Goal: Task Accomplishment & Management: Use online tool/utility

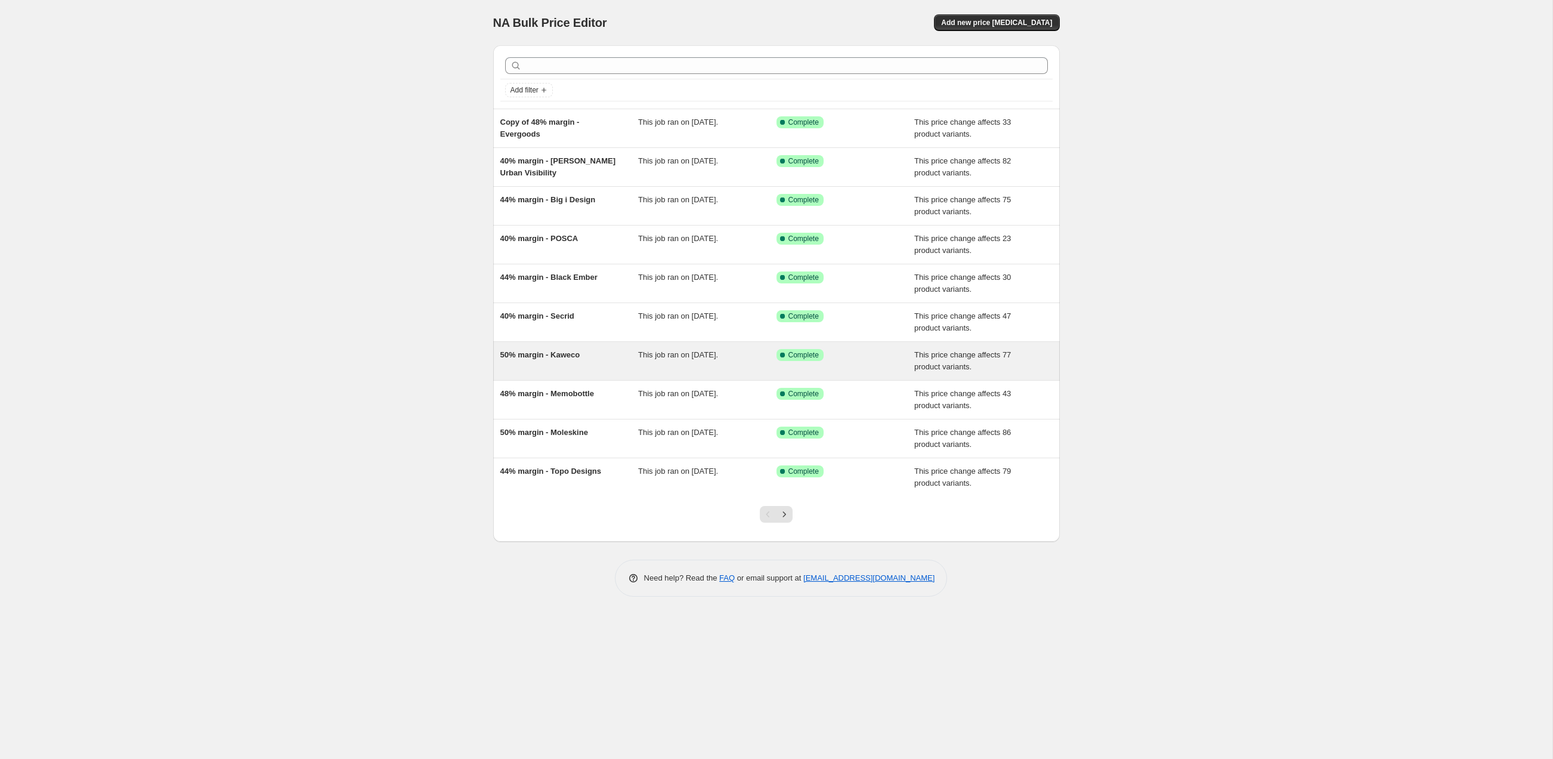
click at [757, 343] on div "50% margin - Kaweco This job ran on [DATE]. Success Complete Complete This pric…" at bounding box center [776, 361] width 567 height 38
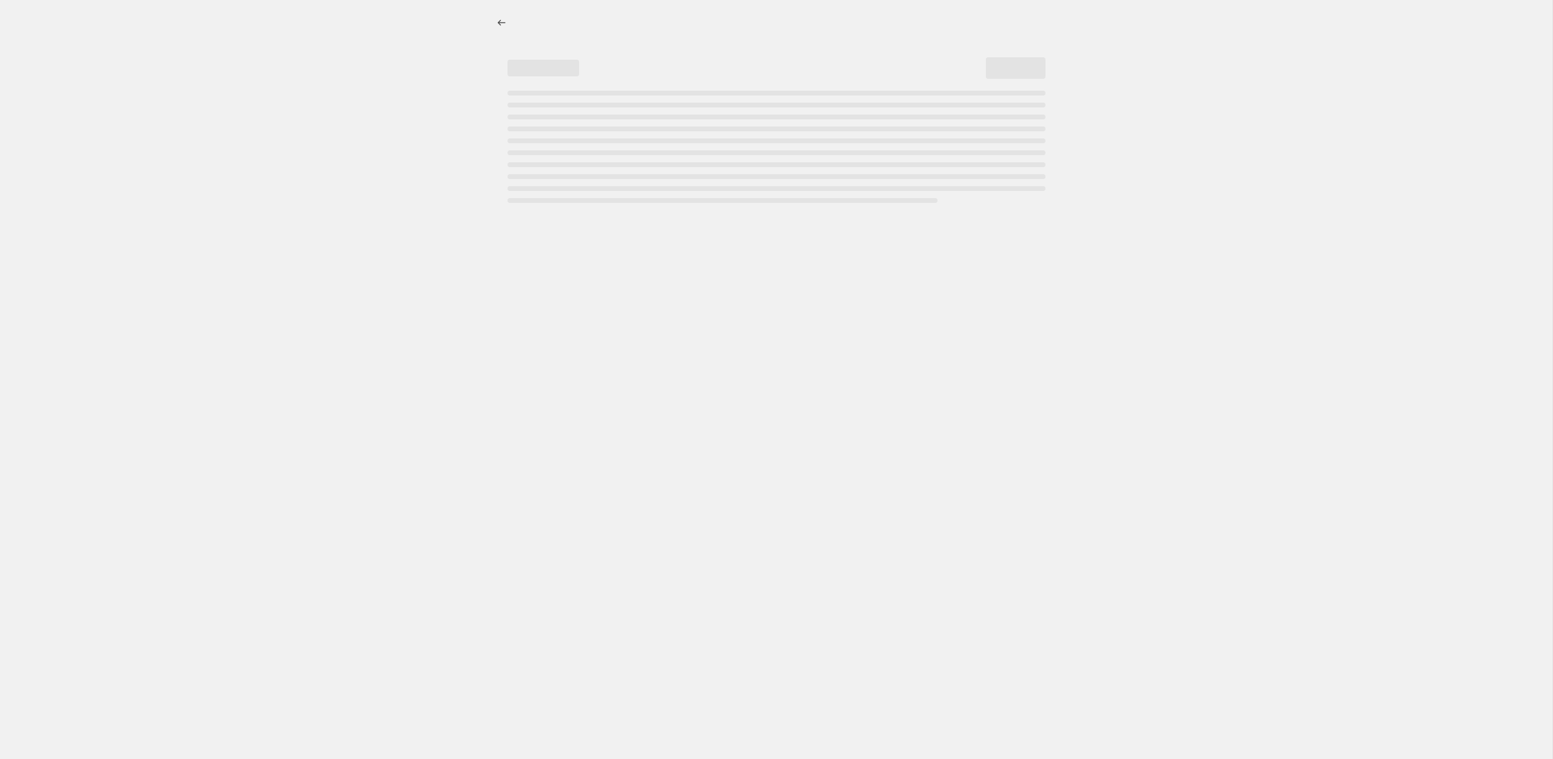
select select "pc"
select select "no_change"
select select "vendor"
select select "tag"
select select "not_equal"
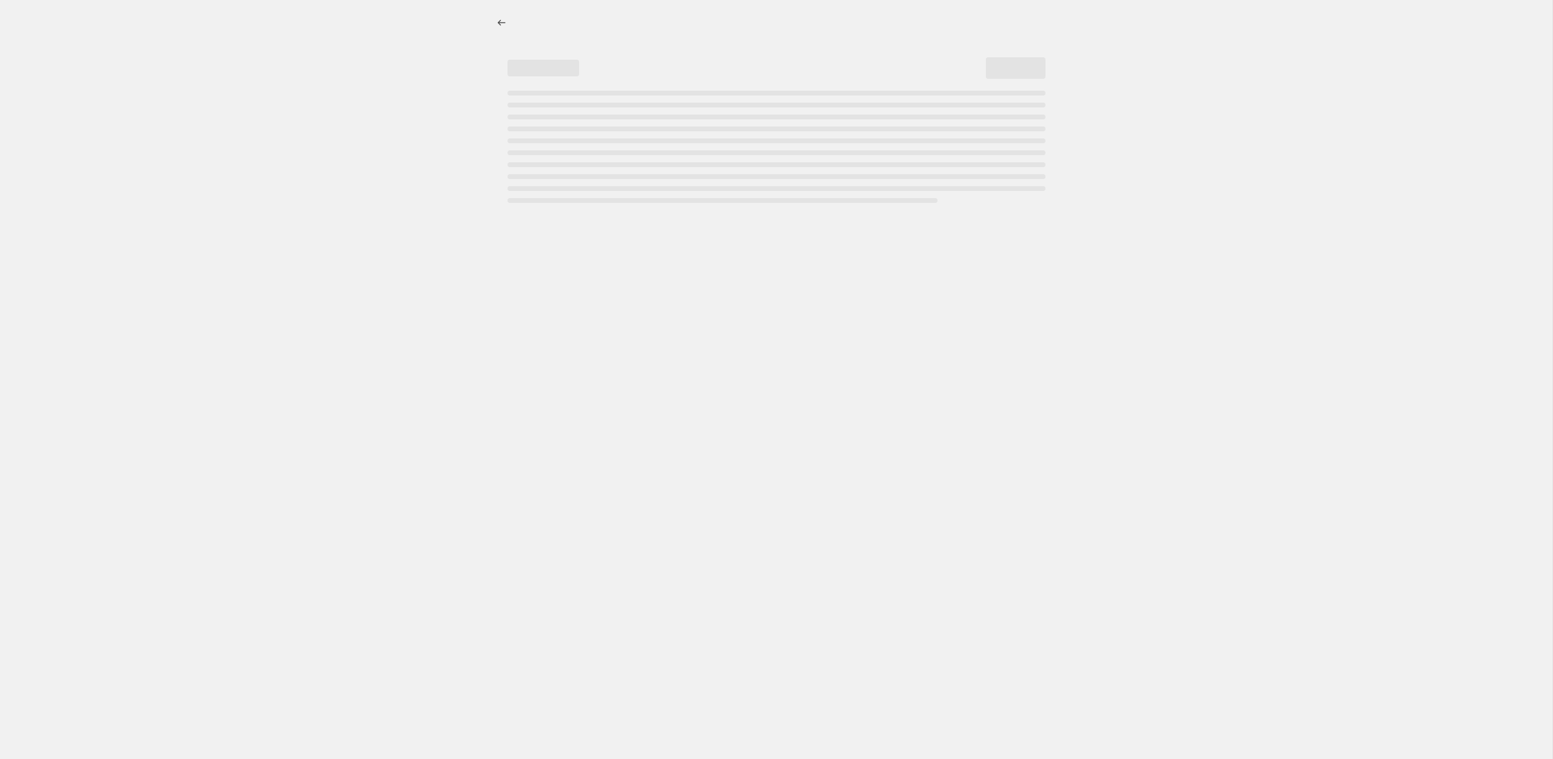
select select "tag"
select select "not_equal"
select select "tag"
select select "not_equal"
select select "tag"
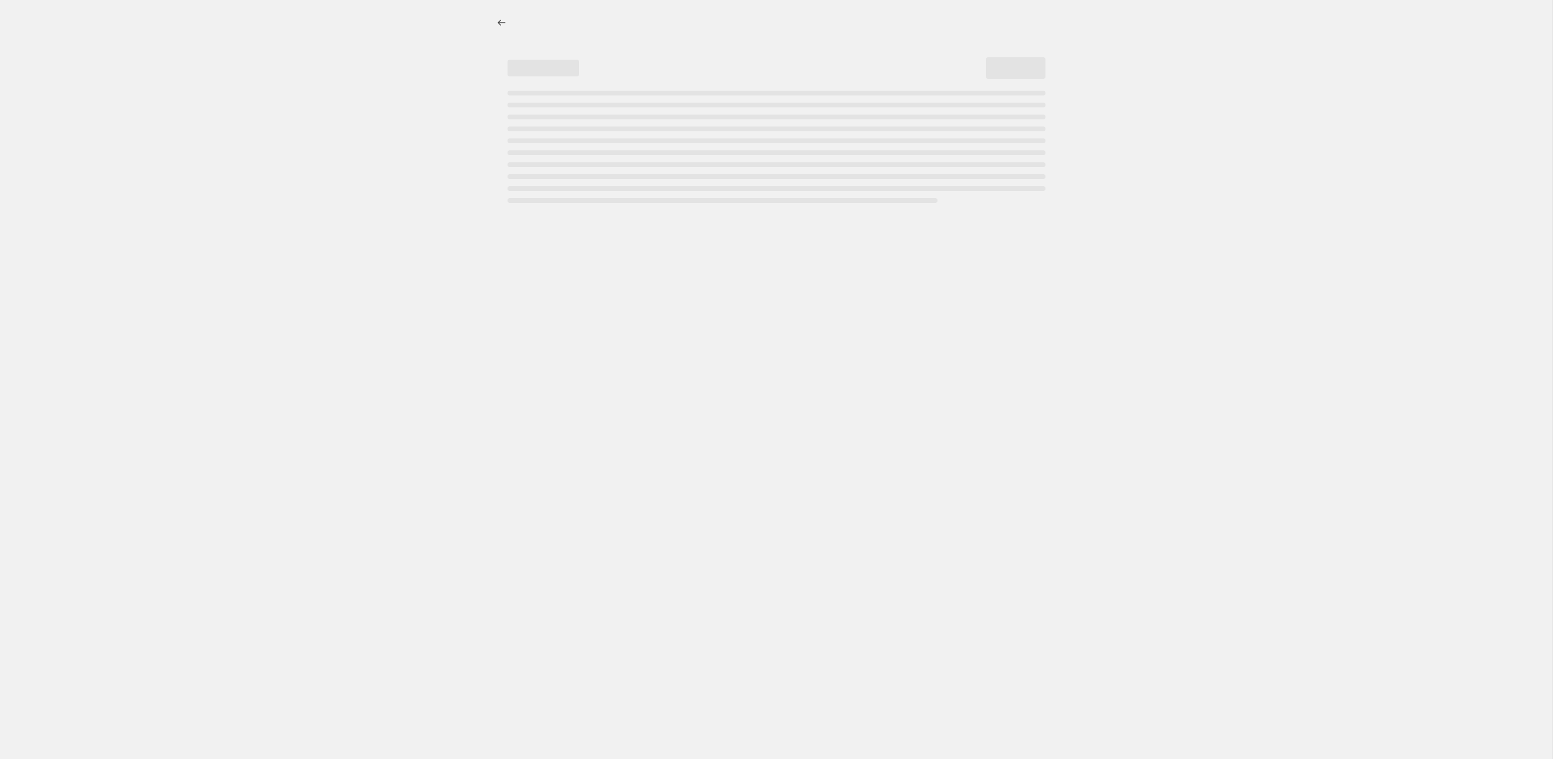
select select "not_equal"
select select "tag"
select select "not_equal"
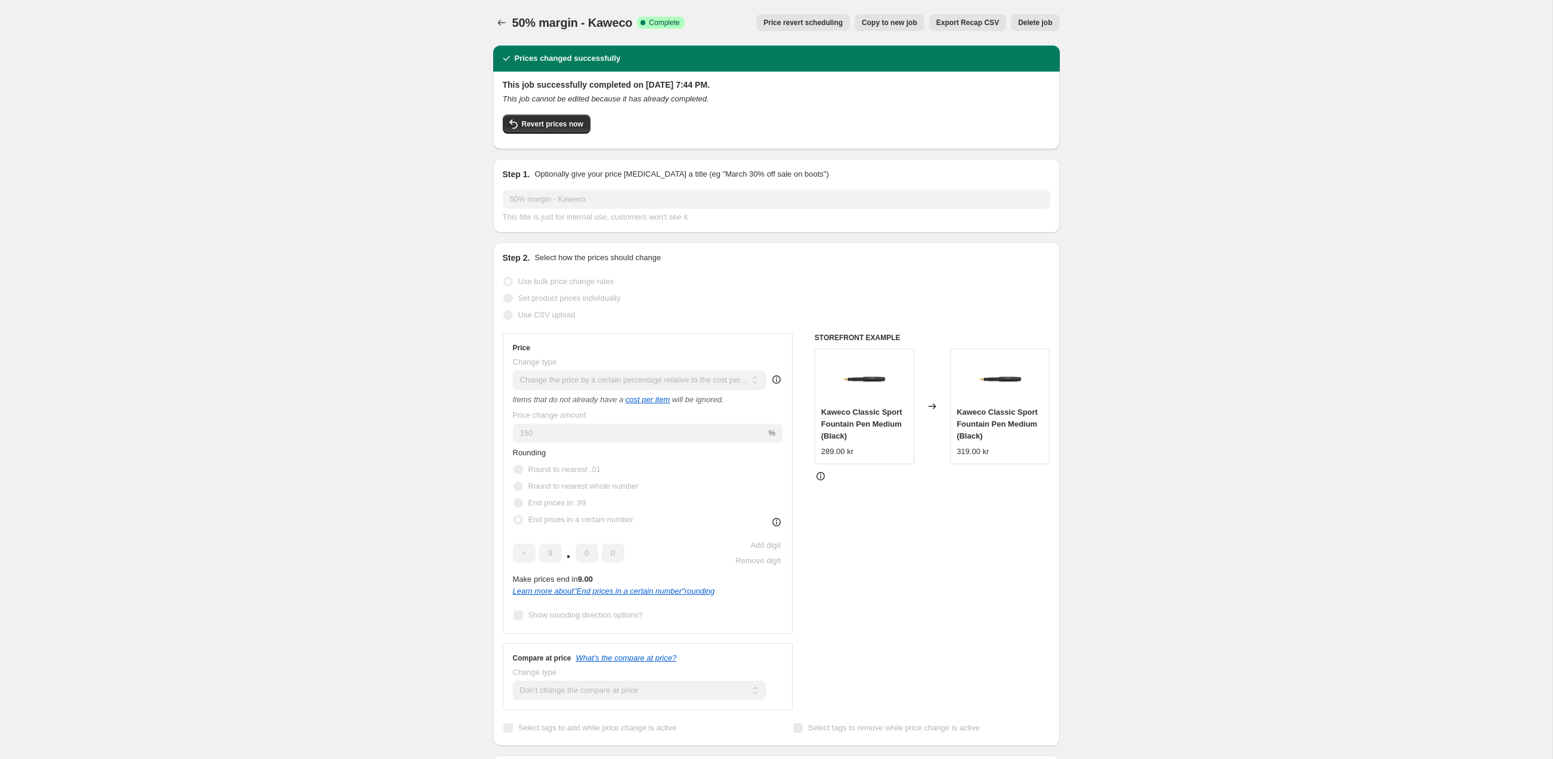
click at [886, 23] on span "Copy to new job" at bounding box center [889, 23] width 55 height 10
select select "pc"
select select "no_change"
select select "vendor"
select select "tag"
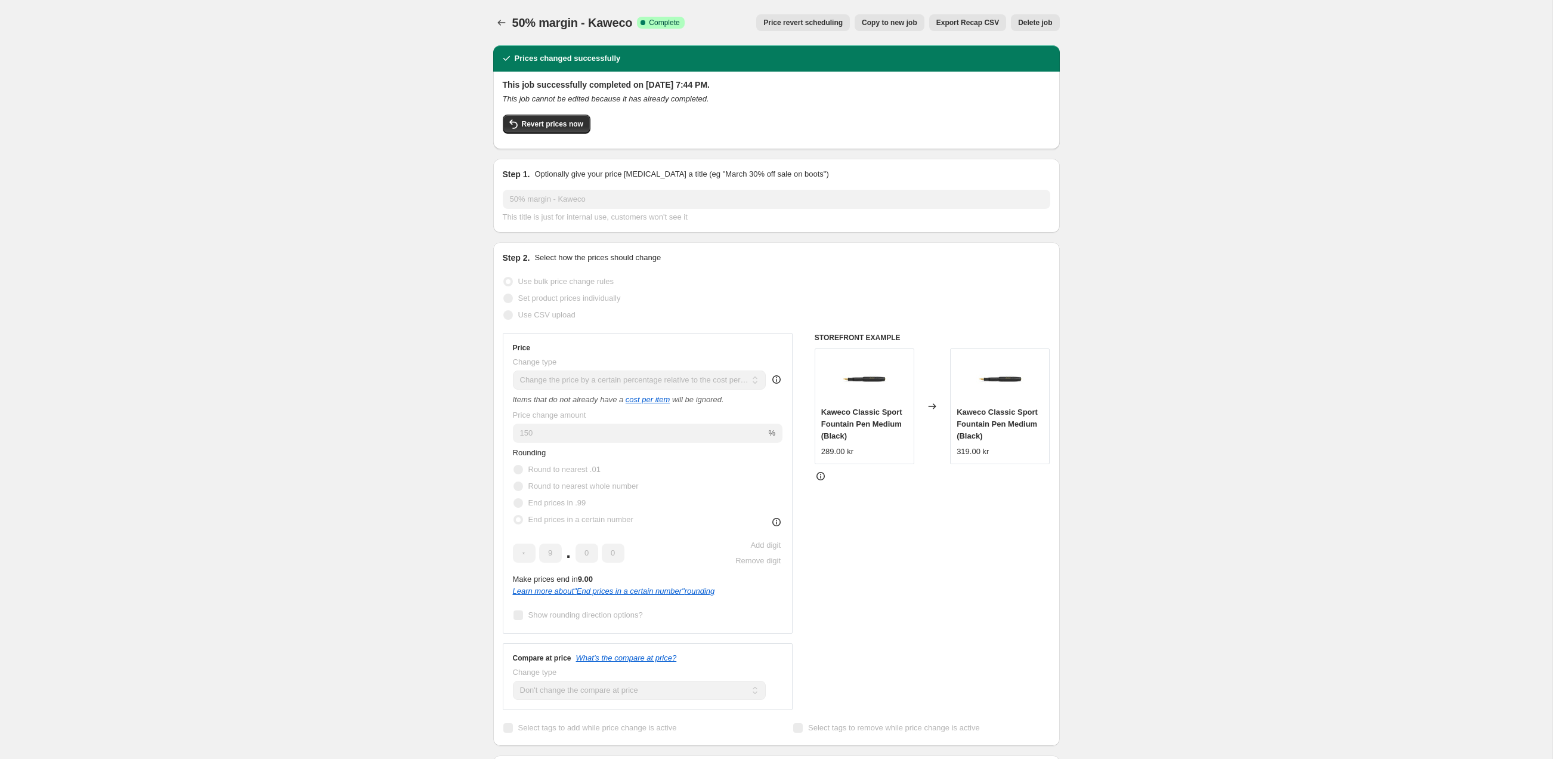
select select "not_equal"
select select "tag"
select select "not_equal"
select select "tag"
select select "not_equal"
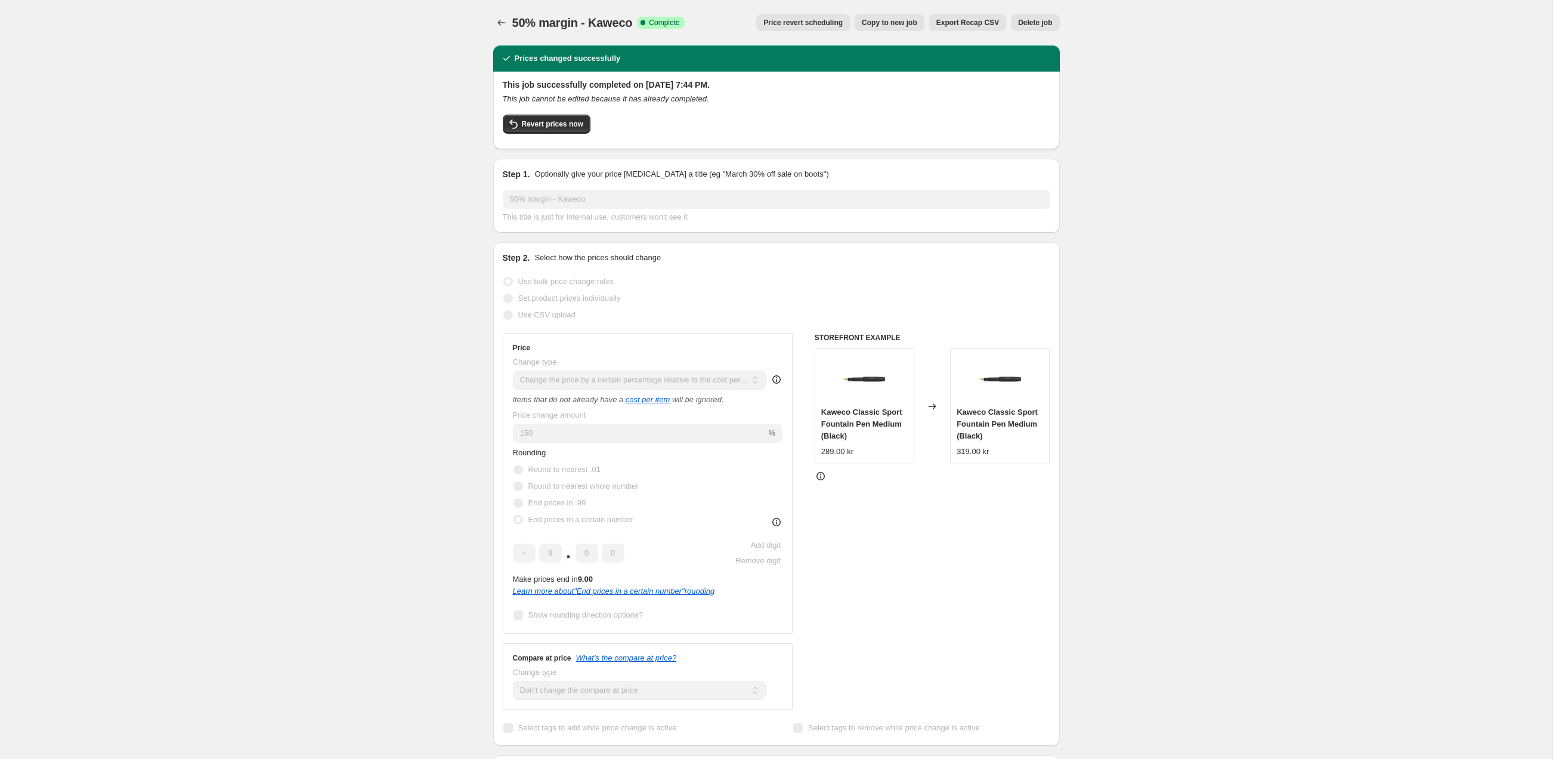
select select "tag"
select select "not_equal"
select select "tag"
select select "not_equal"
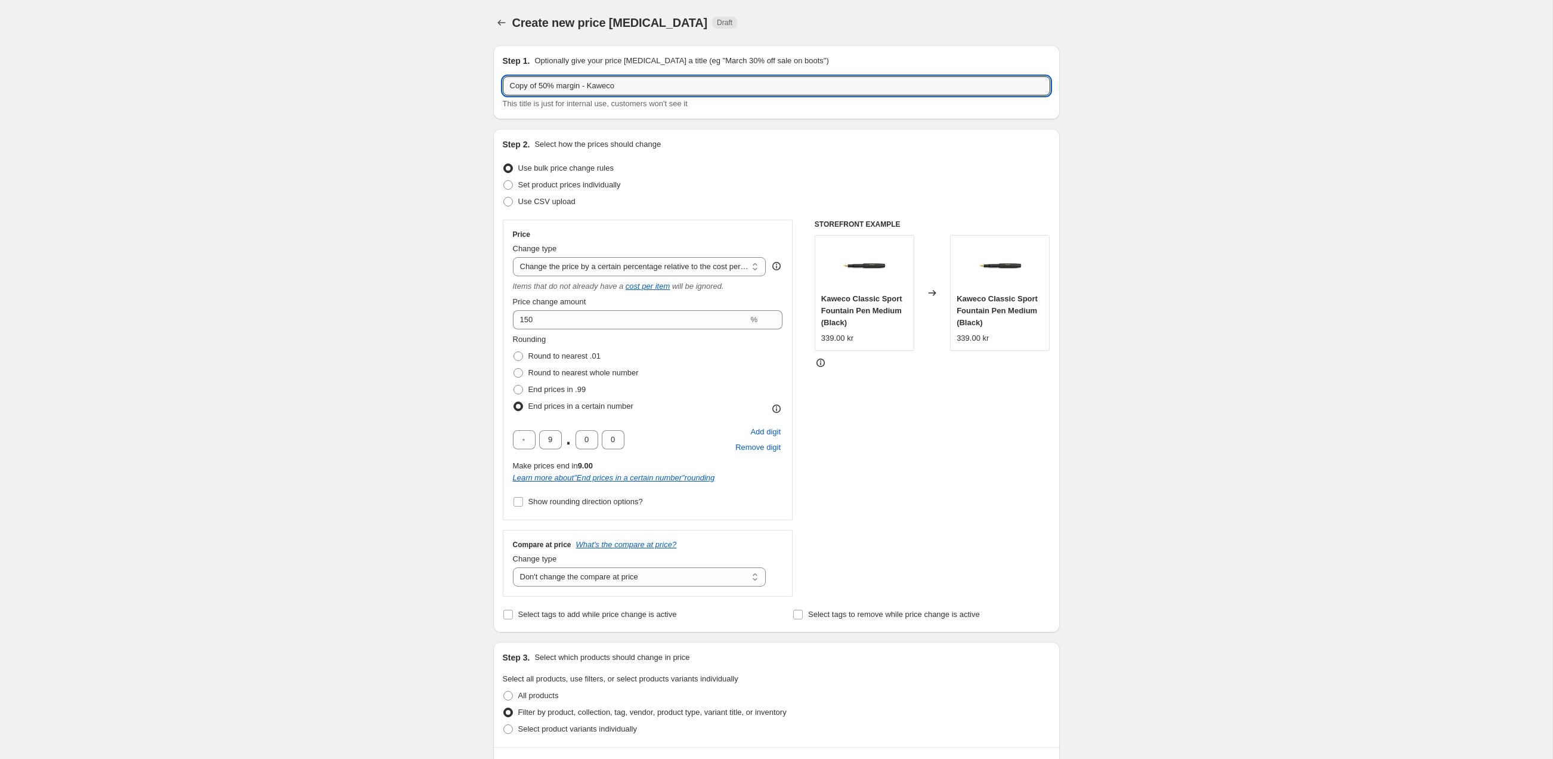
drag, startPoint x: 544, startPoint y: 85, endPoint x: 482, endPoint y: 88, distance: 61.5
click at [482, 88] on div "Create new price change job. This page is ready Create new price change job Dra…" at bounding box center [776, 771] width 595 height 1542
drag, startPoint x: 562, startPoint y: 87, endPoint x: 612, endPoint y: 91, distance: 50.2
click at [612, 90] on input "50% margin - Kaweco" at bounding box center [776, 85] width 547 height 19
type input "50% margin - TEC-Accessoires"
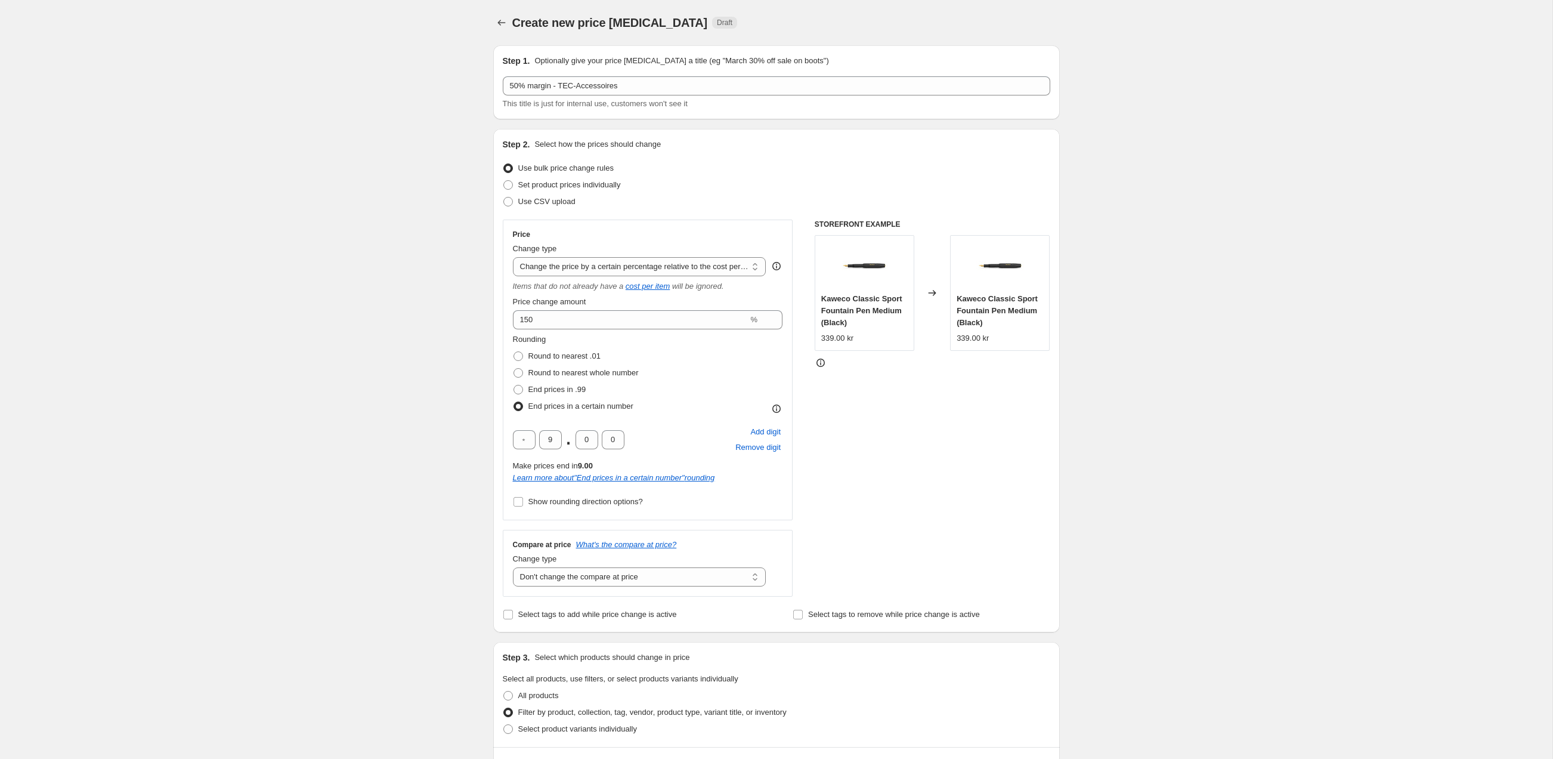
click at [438, 329] on div "Create new price change job. This page is ready Create new price change job Dra…" at bounding box center [776, 771] width 1552 height 1542
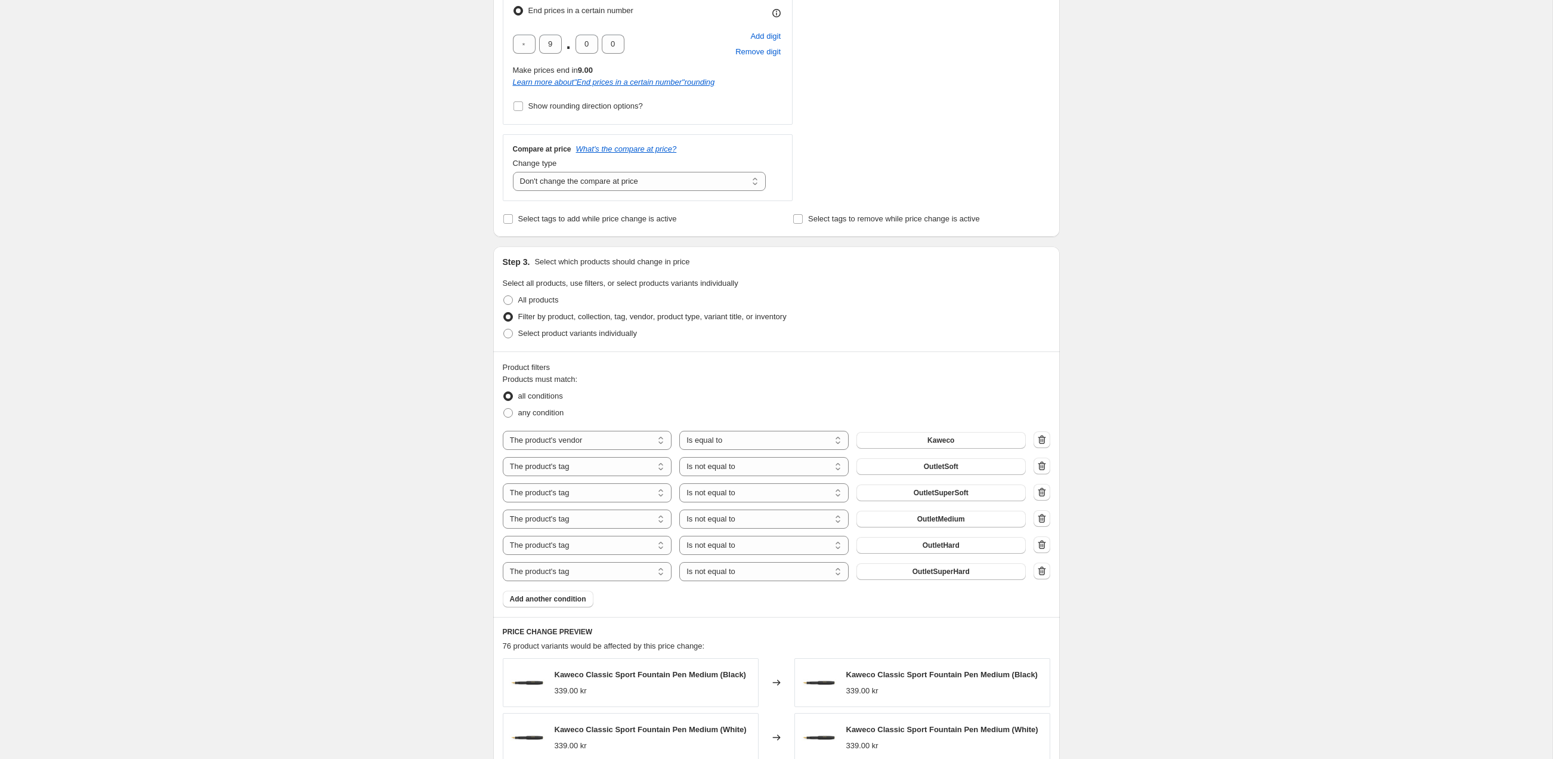
scroll to position [398, 0]
click at [958, 437] on button "Kaweco" at bounding box center [940, 437] width 169 height 17
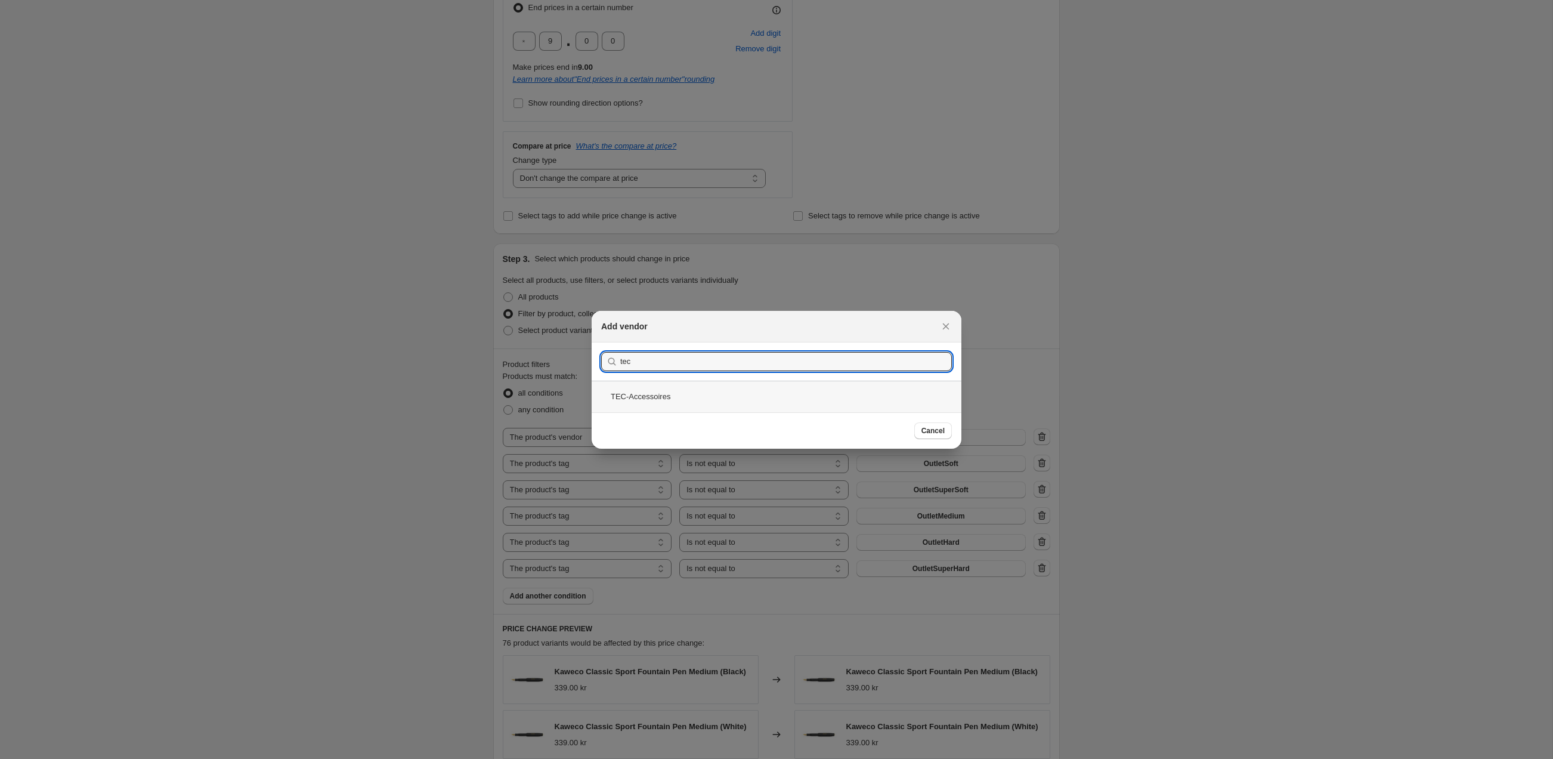
type input "tec"
click at [702, 386] on div "TEC-Accessoires" at bounding box center [777, 396] width 370 height 32
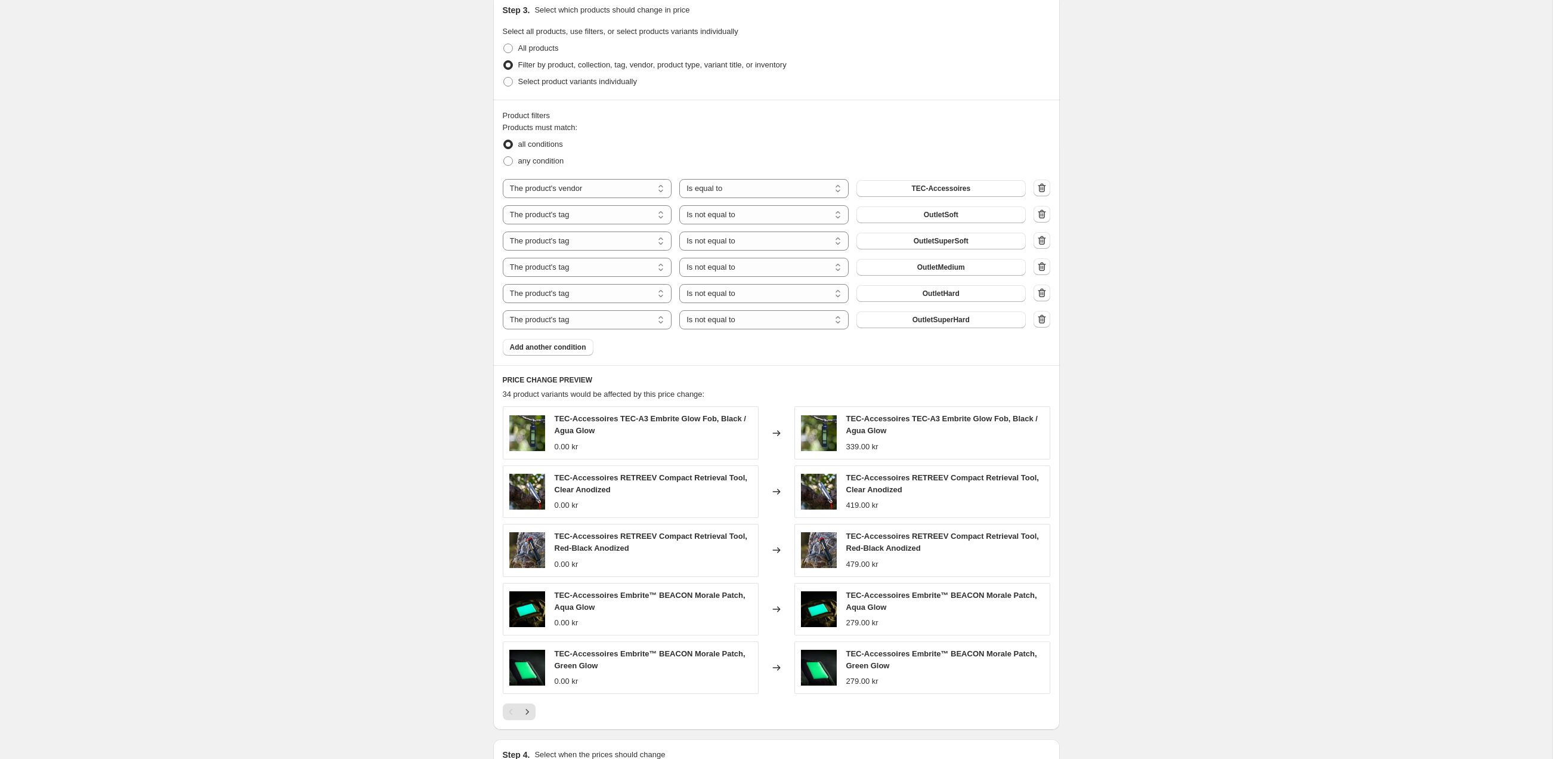
scroll to position [743, 0]
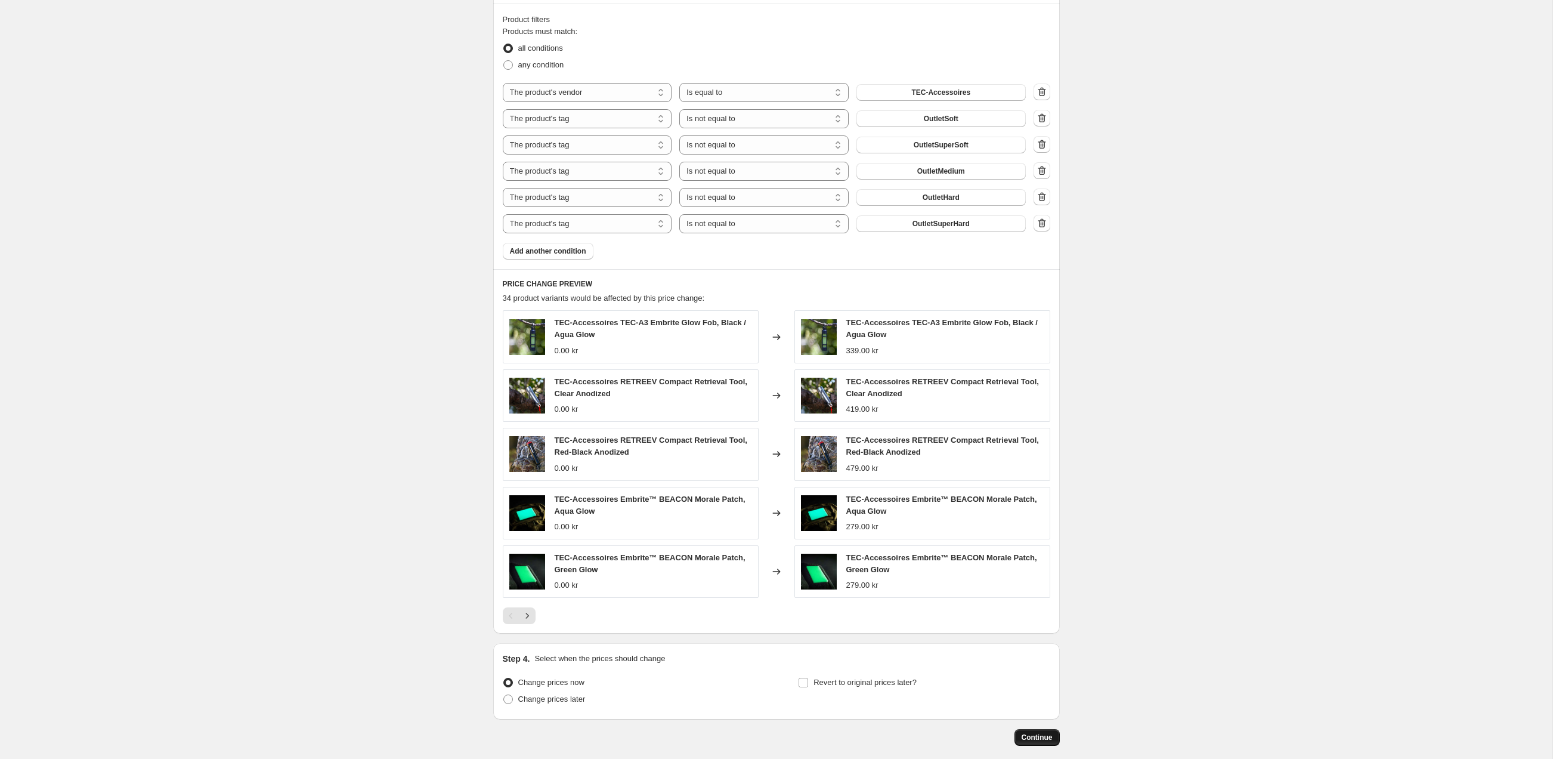
click at [1031, 733] on span "Continue" at bounding box center [1037, 737] width 31 height 10
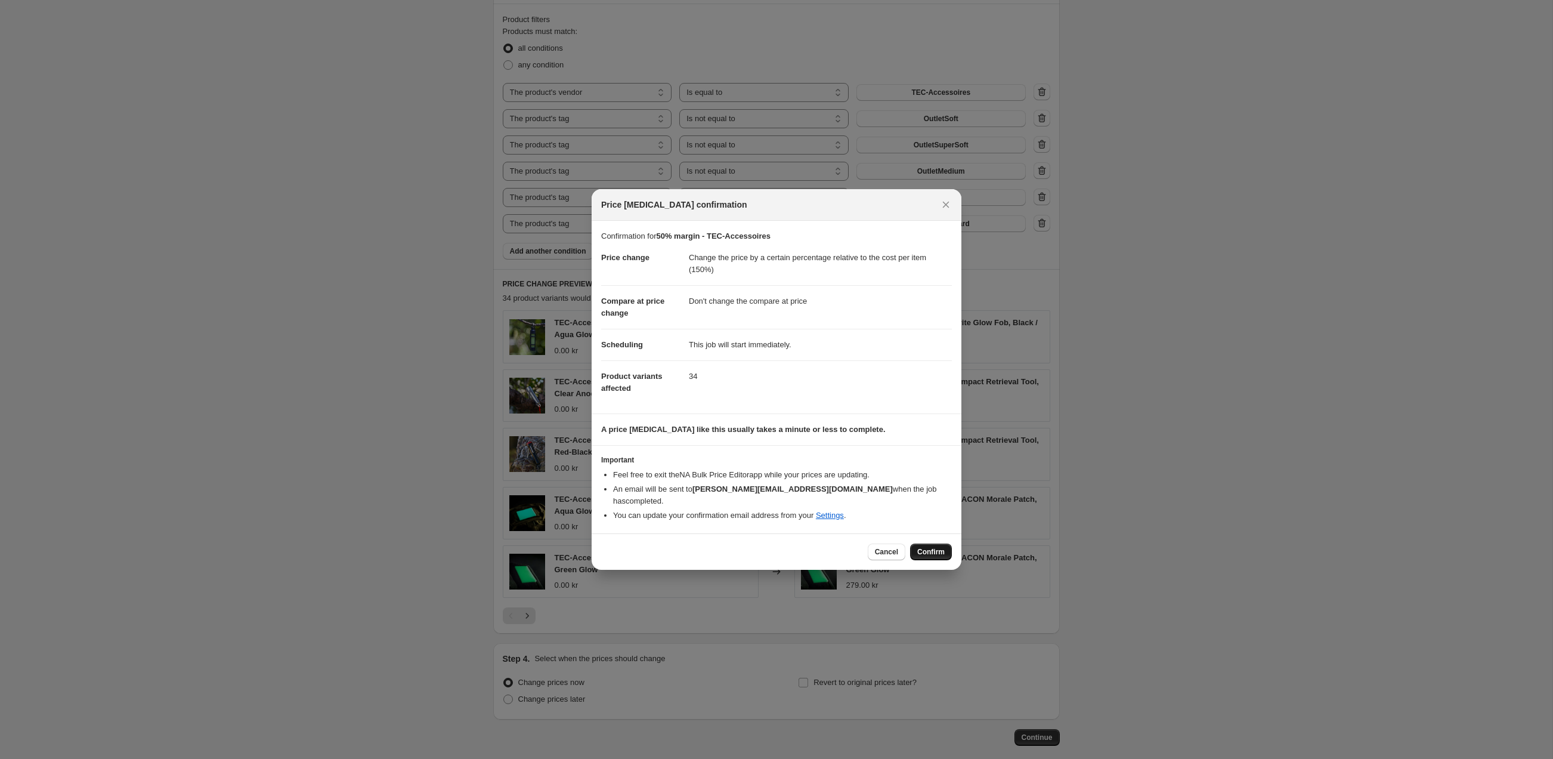
click at [932, 547] on span "Confirm" at bounding box center [930, 552] width 27 height 10
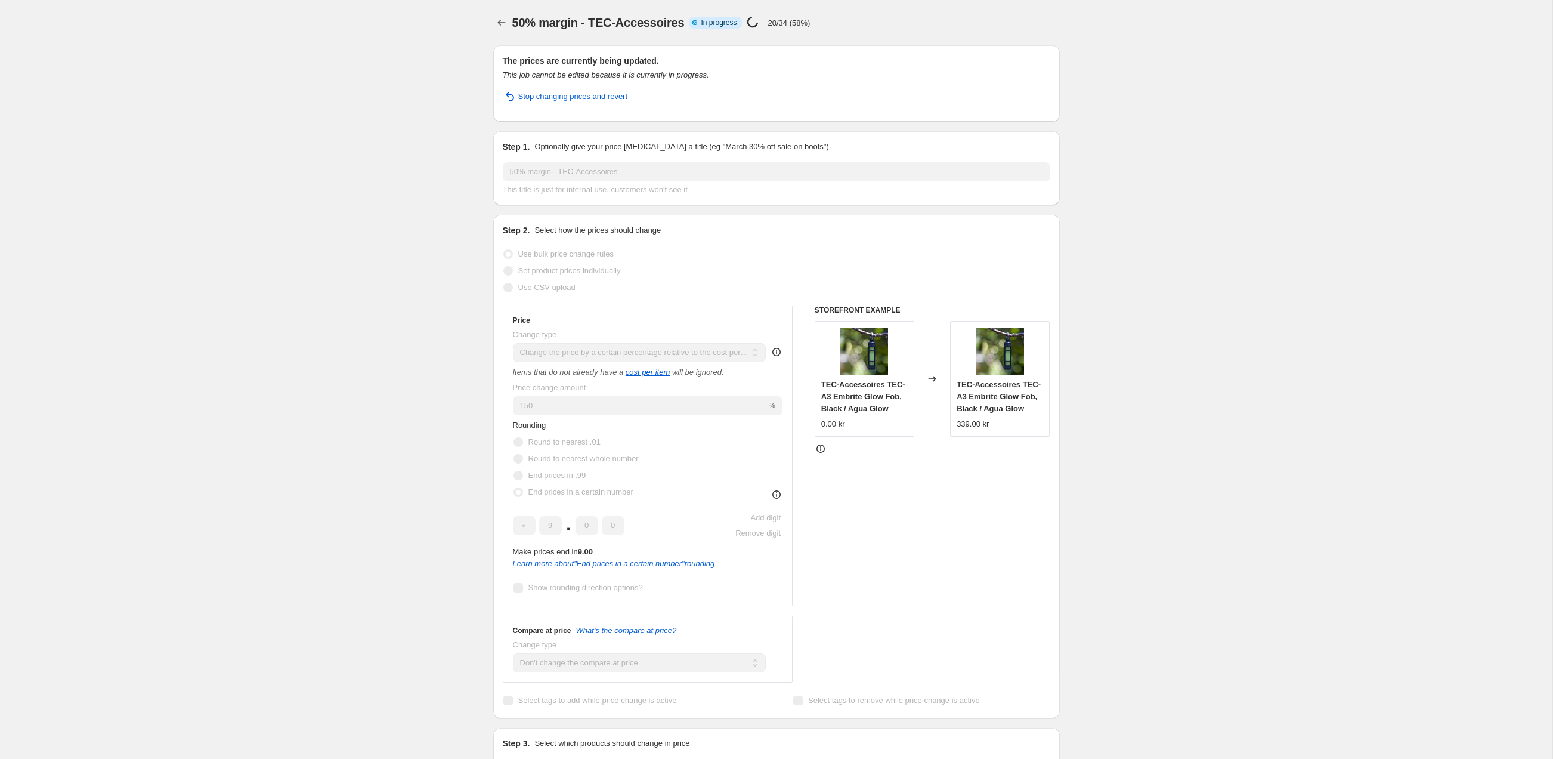
select select "pc"
select select "no_change"
select select "vendor"
select select "tag"
select select "not_equal"
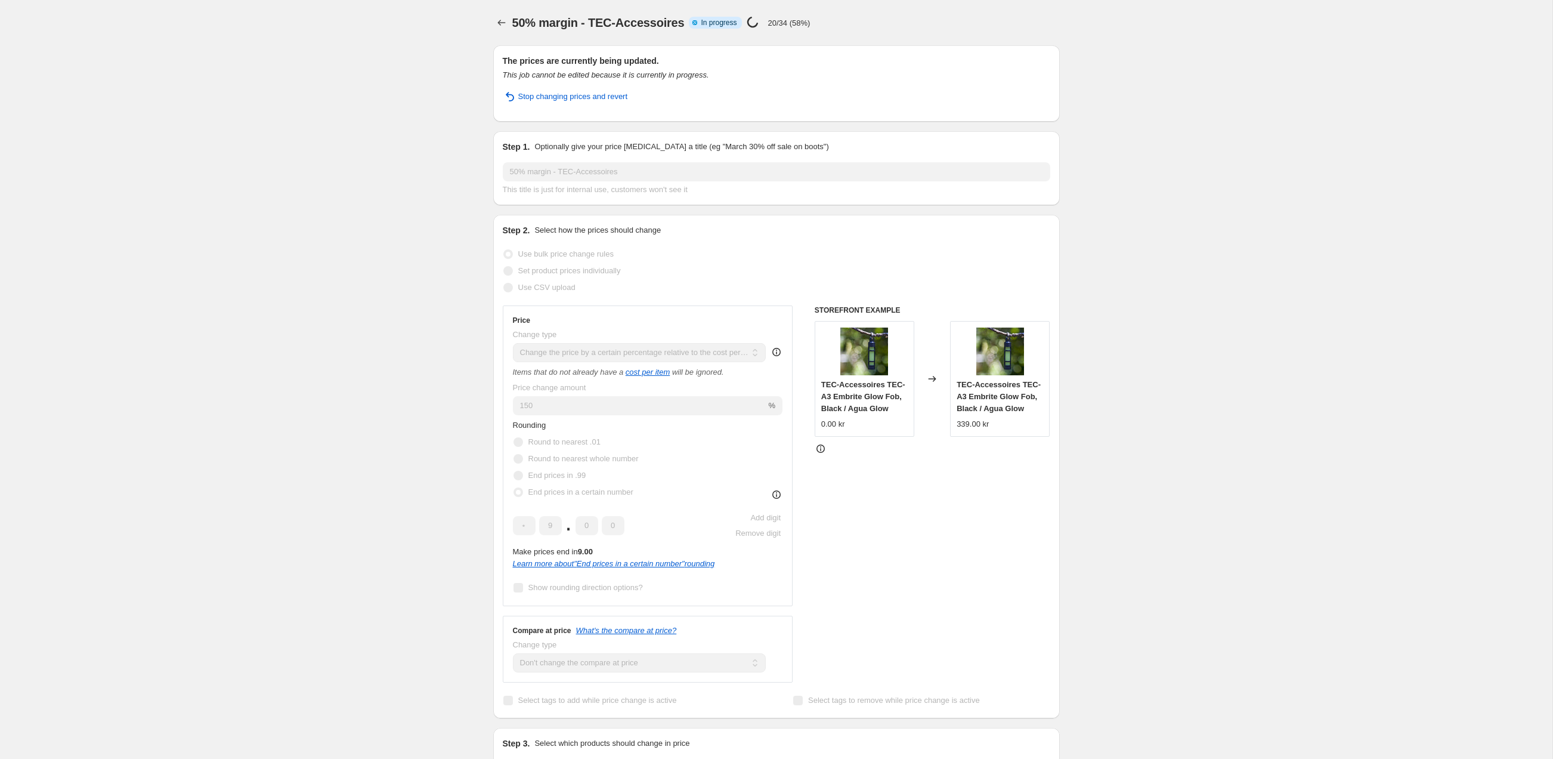
select select "tag"
select select "not_equal"
select select "tag"
select select "not_equal"
select select "tag"
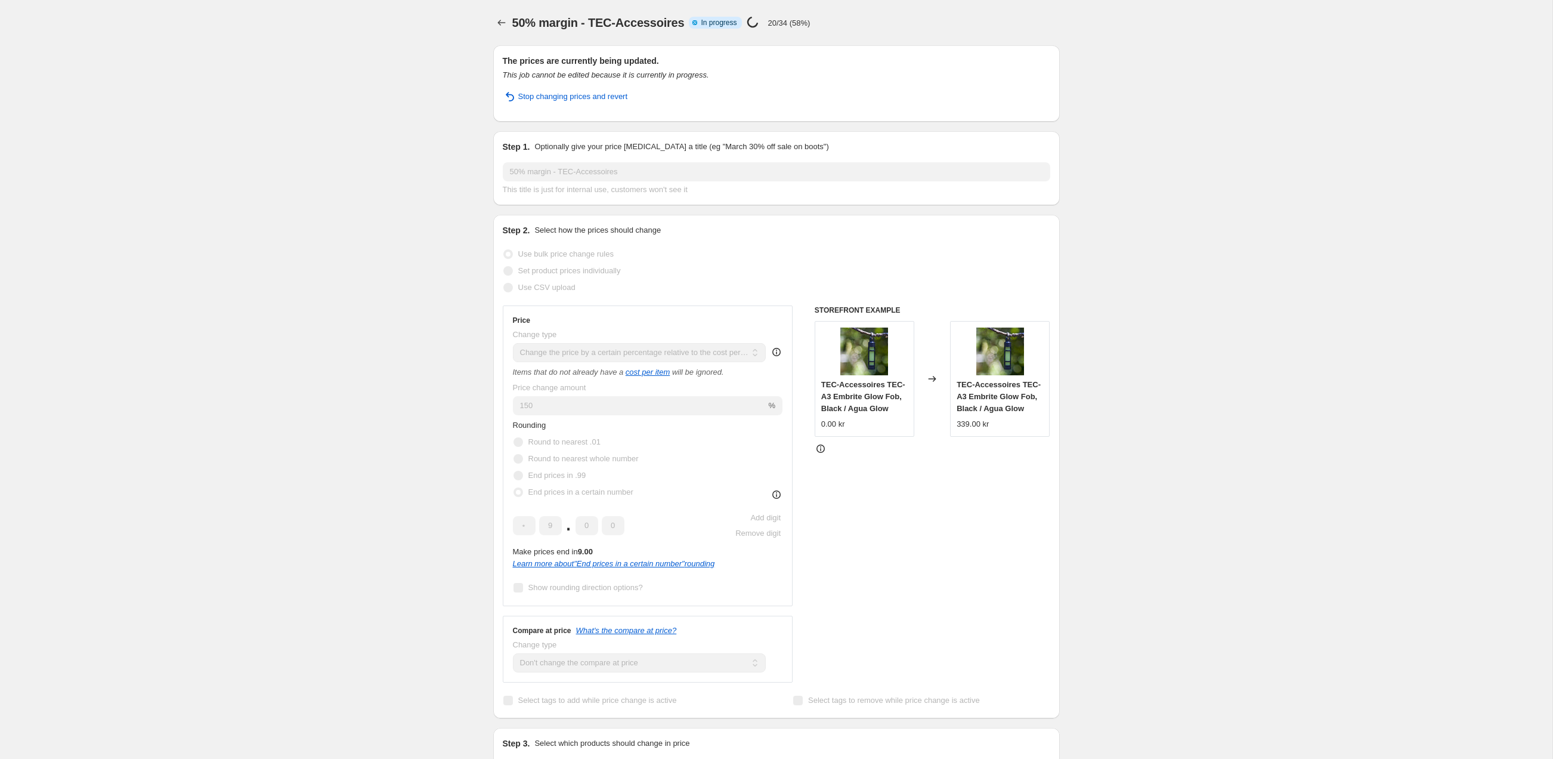
select select "not_equal"
select select "tag"
select select "not_equal"
